Goal: Information Seeking & Learning: Find specific fact

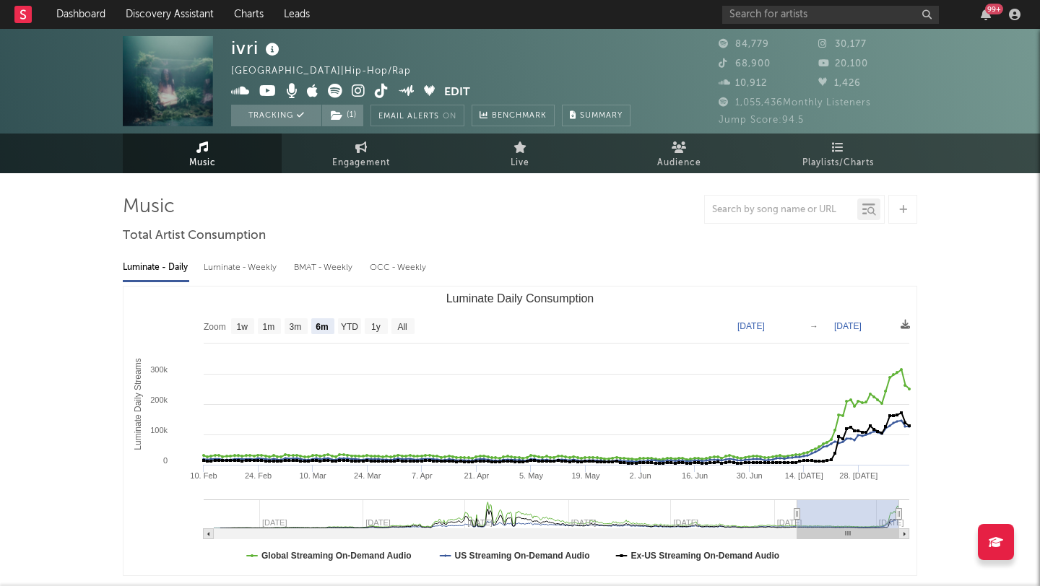
select select "6m"
click at [748, 16] on input "text" at bounding box center [830, 15] width 217 height 18
type input "[PERSON_NAME]"
click at [983, 113] on div "ivri [GEOGRAPHIC_DATA] | Hip-Hop/Rap Edit Tracking ( 1 ) Email Alerts On Benchm…" at bounding box center [520, 81] width 1040 height 105
